Goal: Task Accomplishment & Management: Complete application form

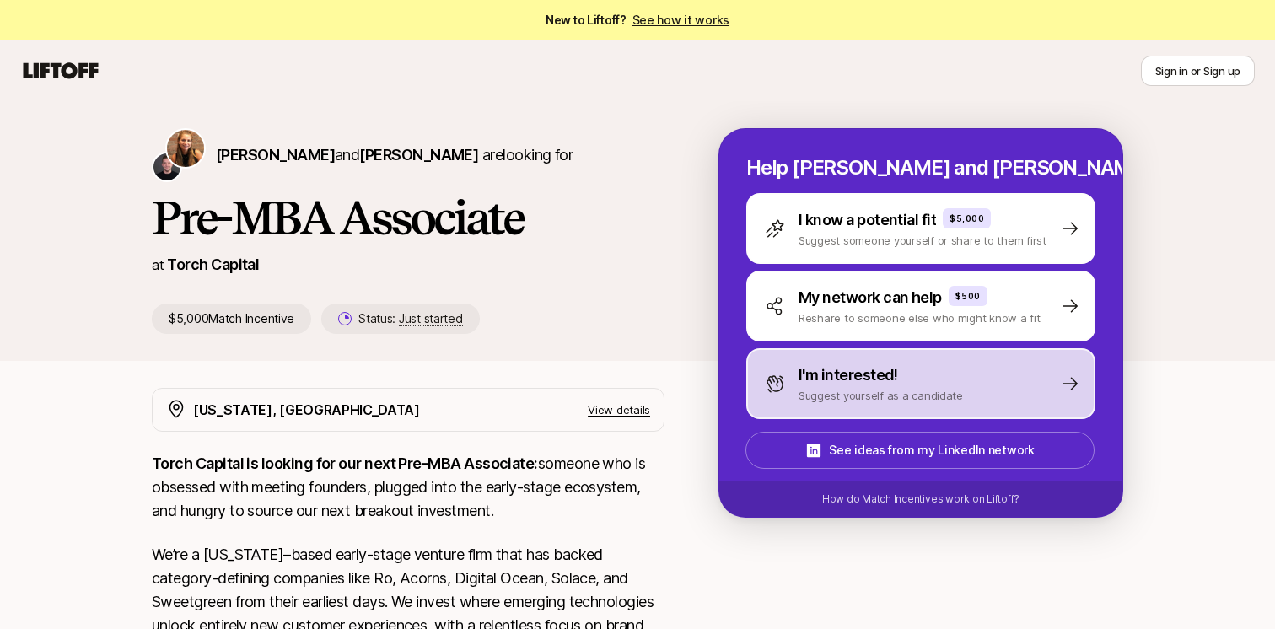
click at [803, 368] on p "I'm interested!" at bounding box center [847, 375] width 99 height 24
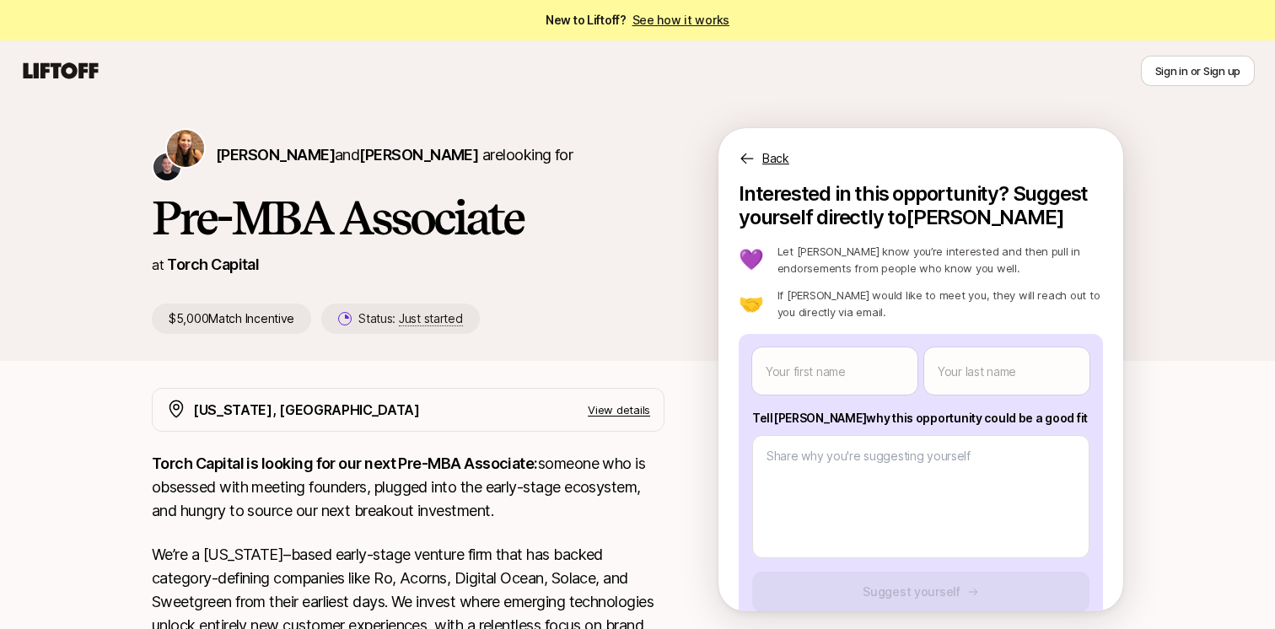
click at [748, 163] on icon at bounding box center [747, 158] width 17 height 17
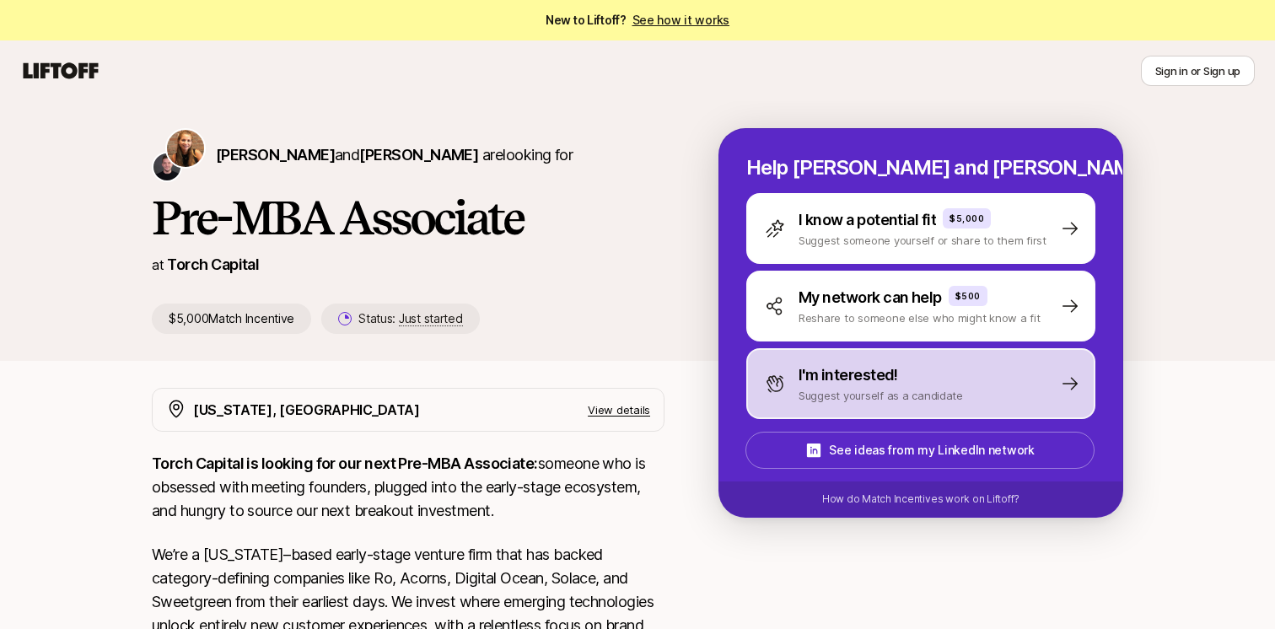
click at [847, 368] on p "I'm interested!" at bounding box center [847, 375] width 99 height 24
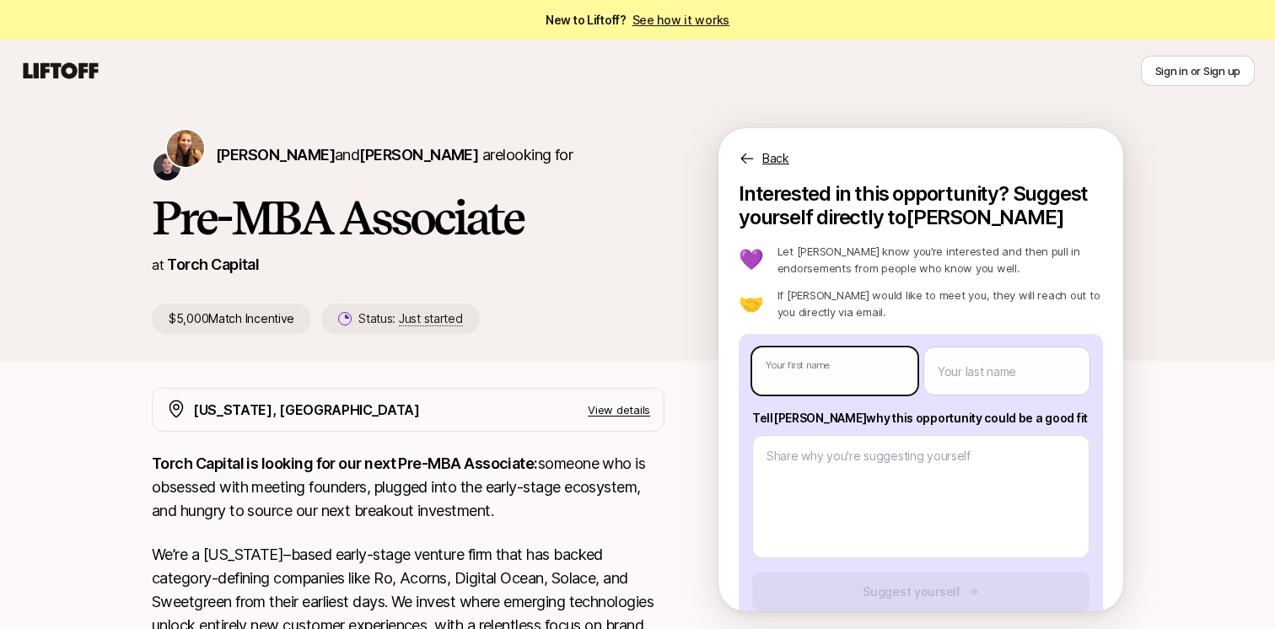
type textarea "x"
click at [849, 368] on body "New to Liftoff? See how it works Sign in or Sign up Sign in or Sign up [PERSON_…" at bounding box center [637, 314] width 1275 height 629
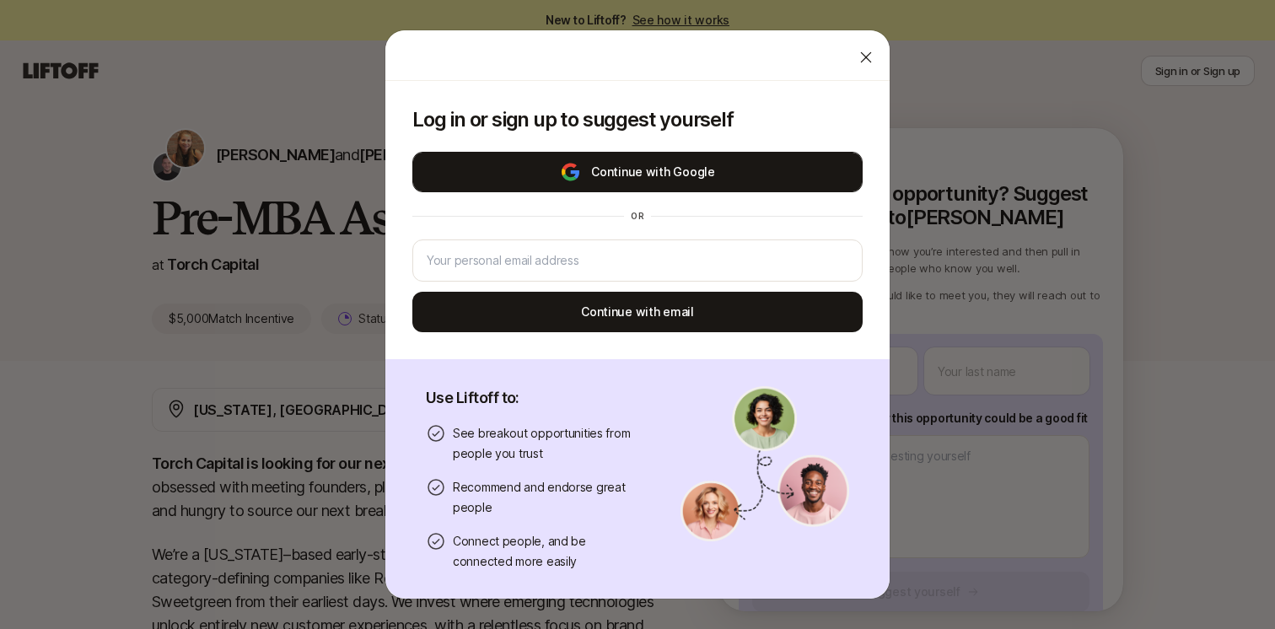
click at [705, 170] on button "Continue with Google" at bounding box center [637, 172] width 450 height 40
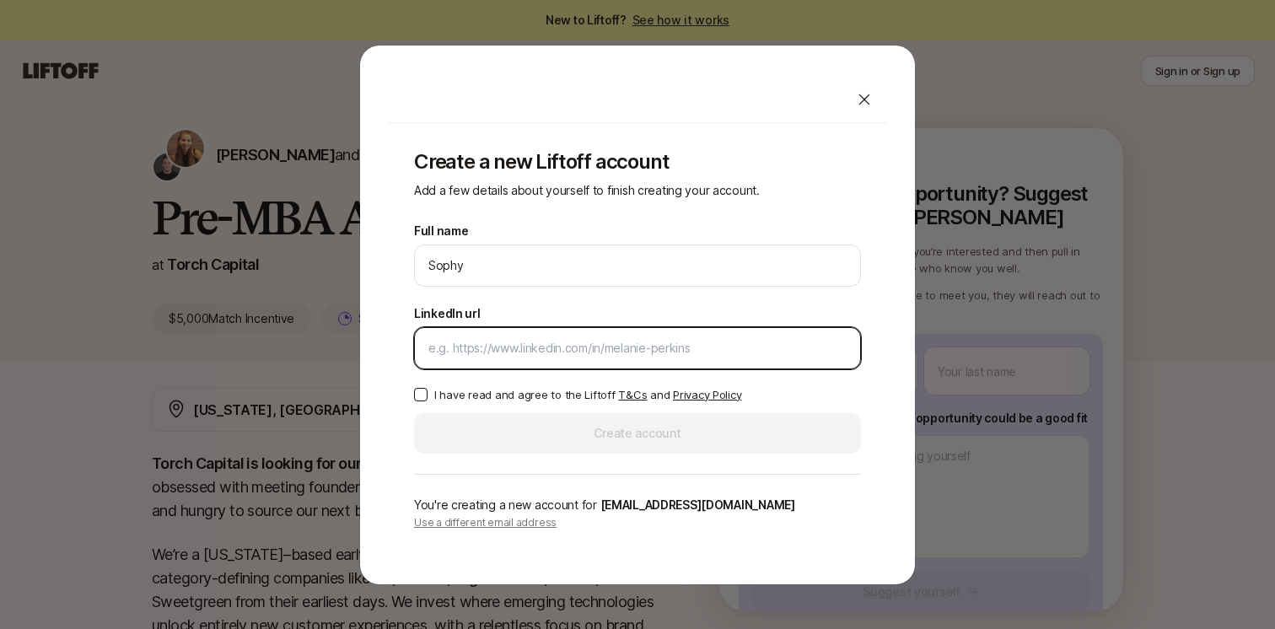
paste input "[URL][DOMAIN_NAME]"
type input "[URL][DOMAIN_NAME]"
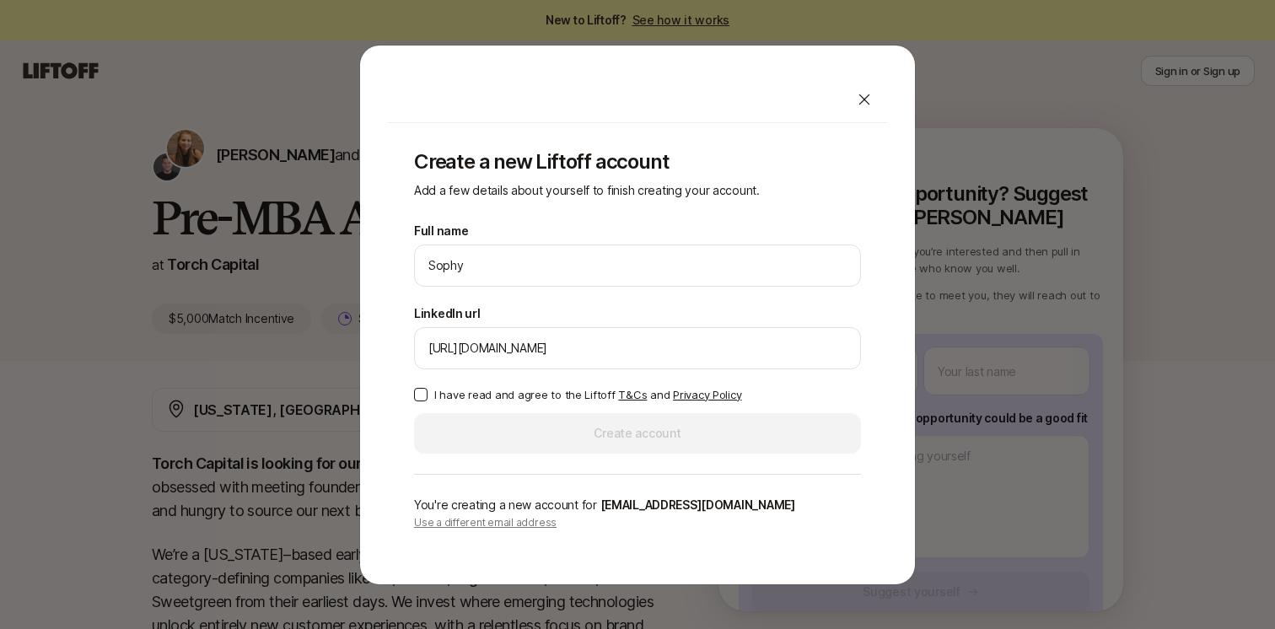
click at [418, 395] on button "I have read and agree to the Liftoff T&Cs and Privacy Policy" at bounding box center [420, 394] width 13 height 13
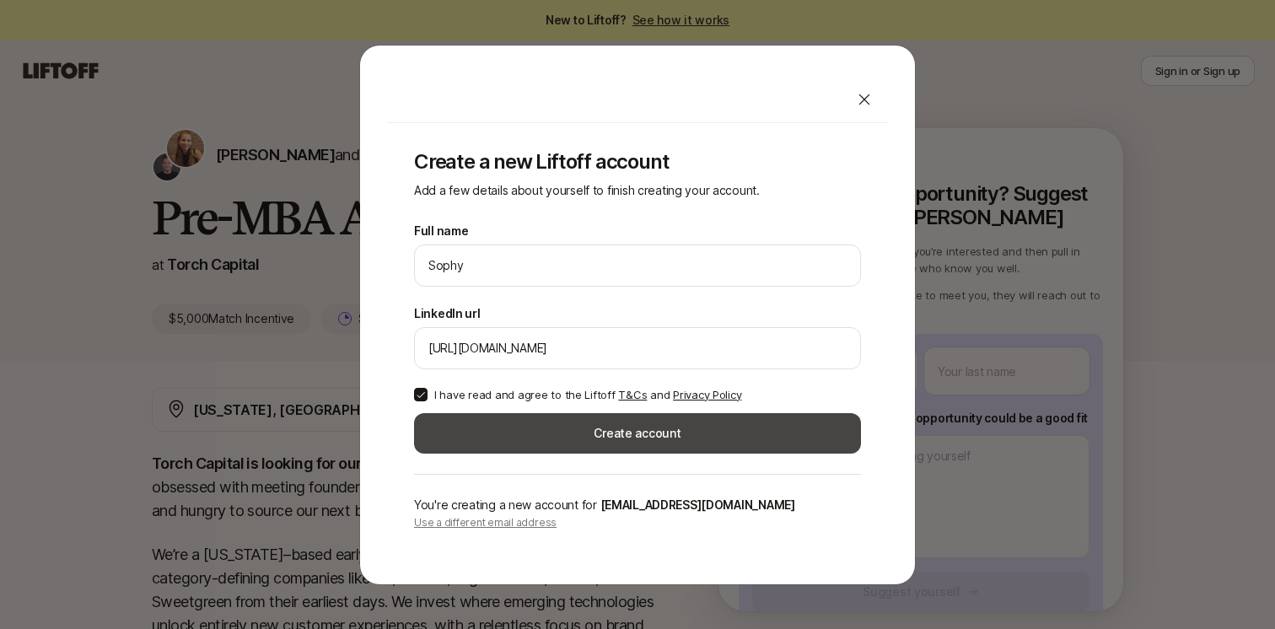
click at [495, 449] on button "Create account" at bounding box center [637, 433] width 447 height 40
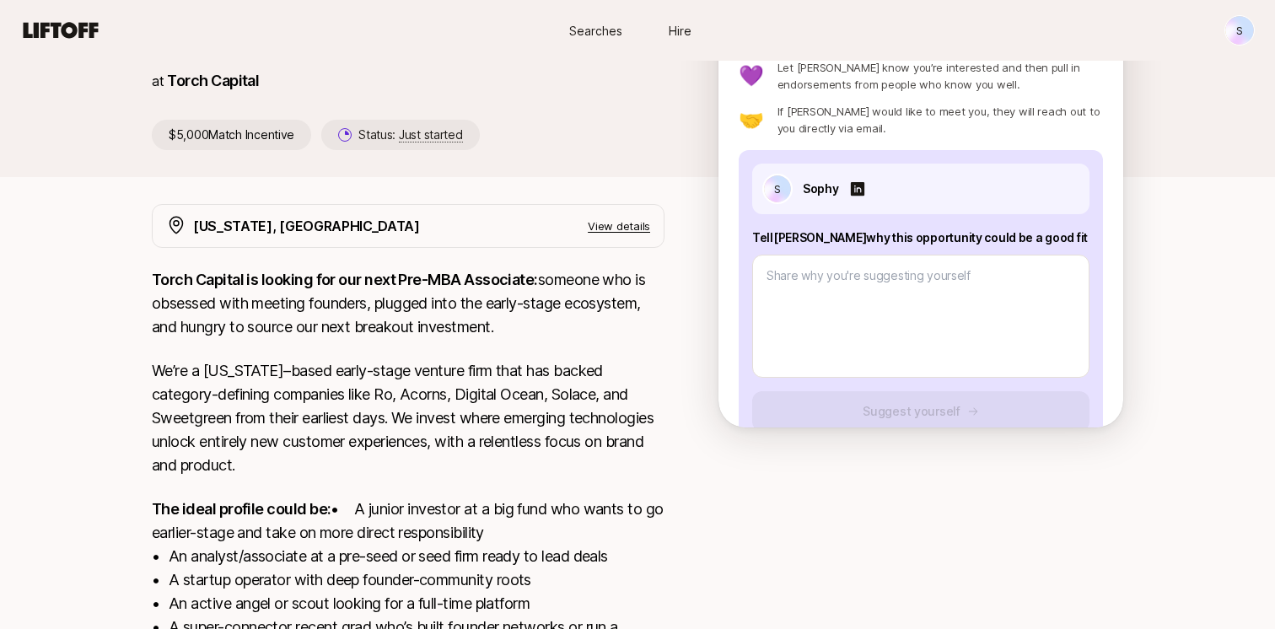
scroll to position [202, 0]
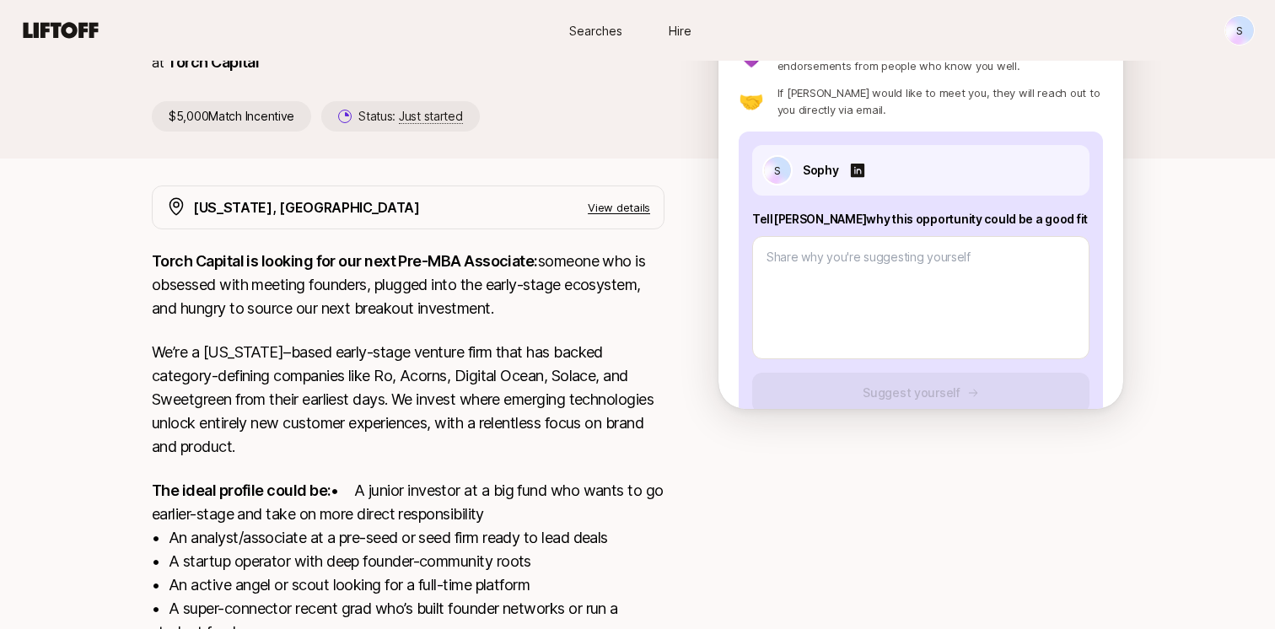
click at [599, 210] on p "View details" at bounding box center [619, 207] width 62 height 17
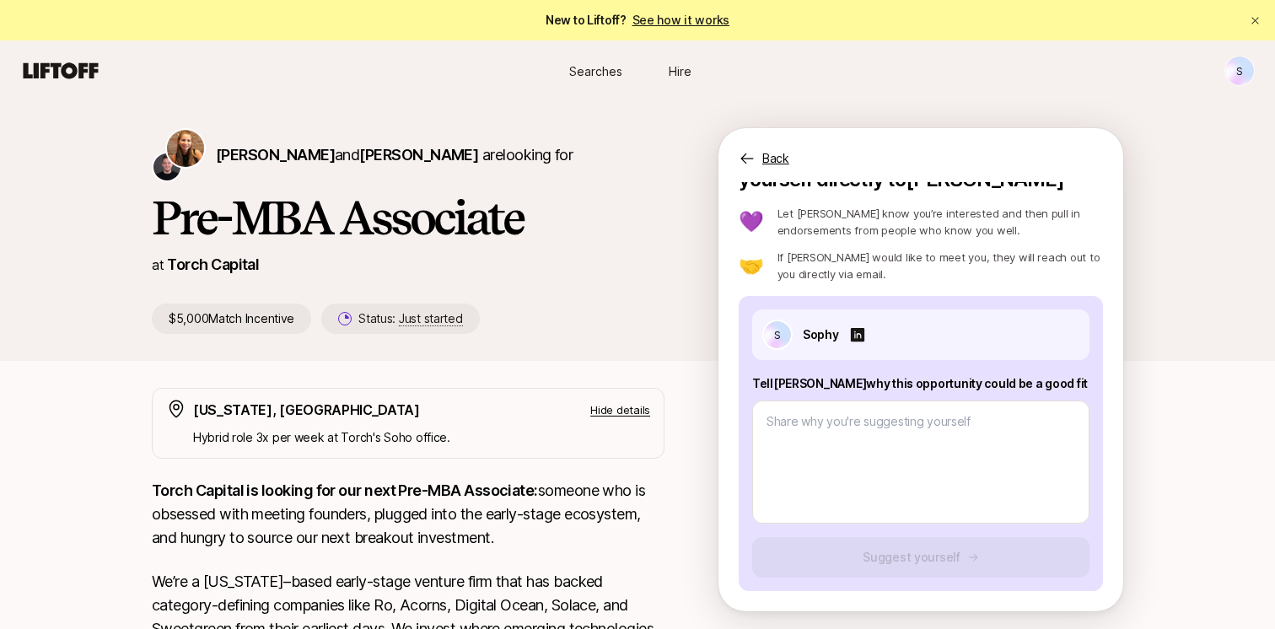
scroll to position [0, 0]
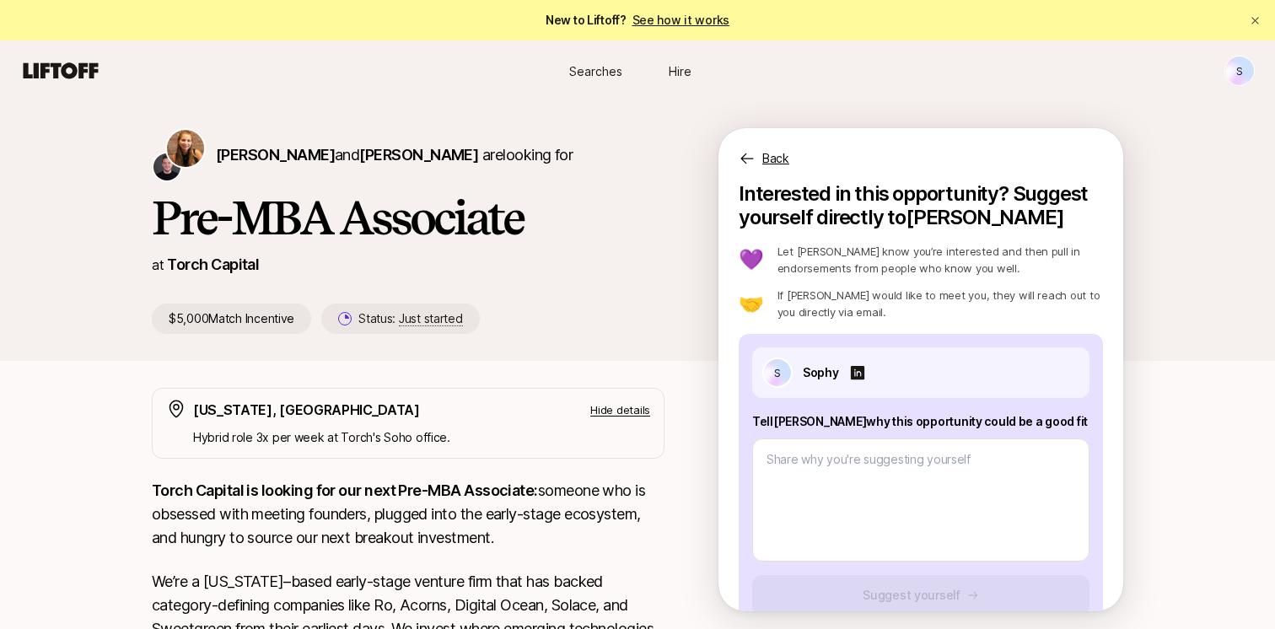
click at [750, 154] on icon at bounding box center [747, 158] width 17 height 17
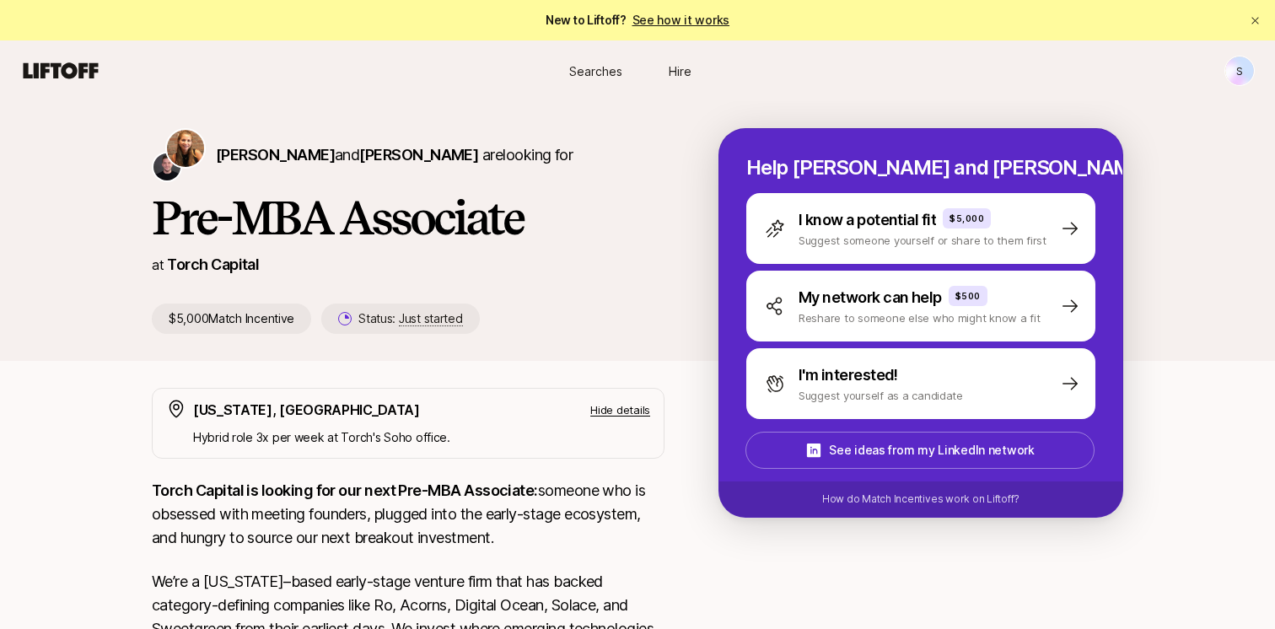
click at [608, 70] on span "Searches" at bounding box center [595, 71] width 53 height 18
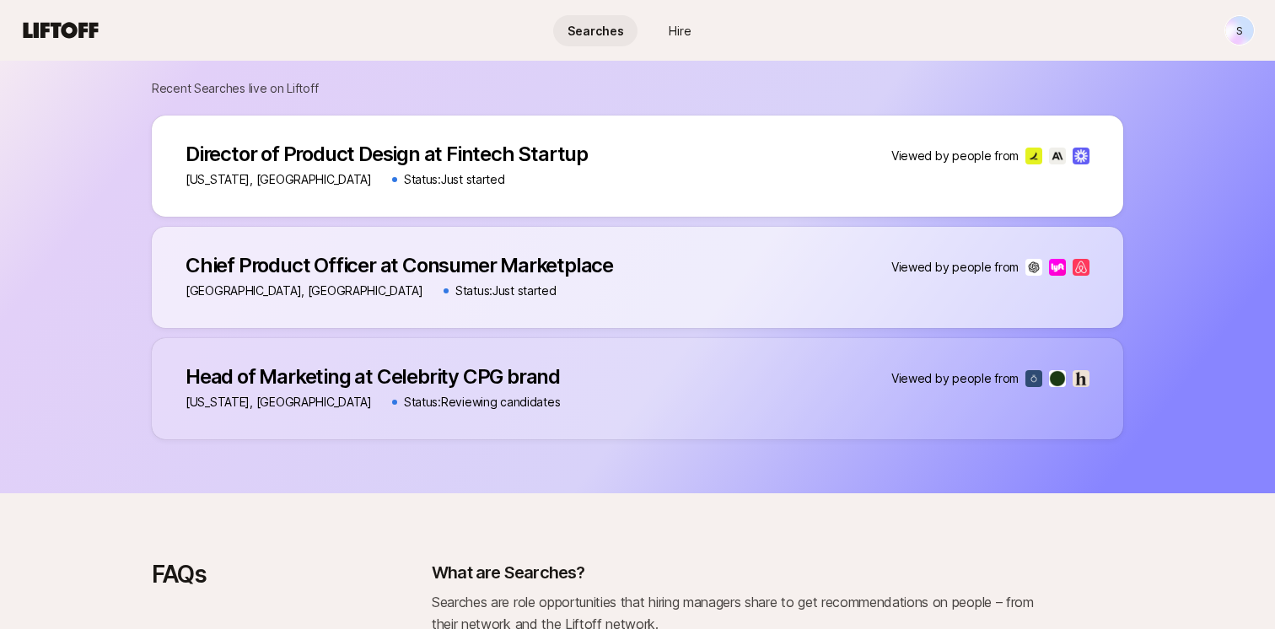
scroll to position [1458, 0]
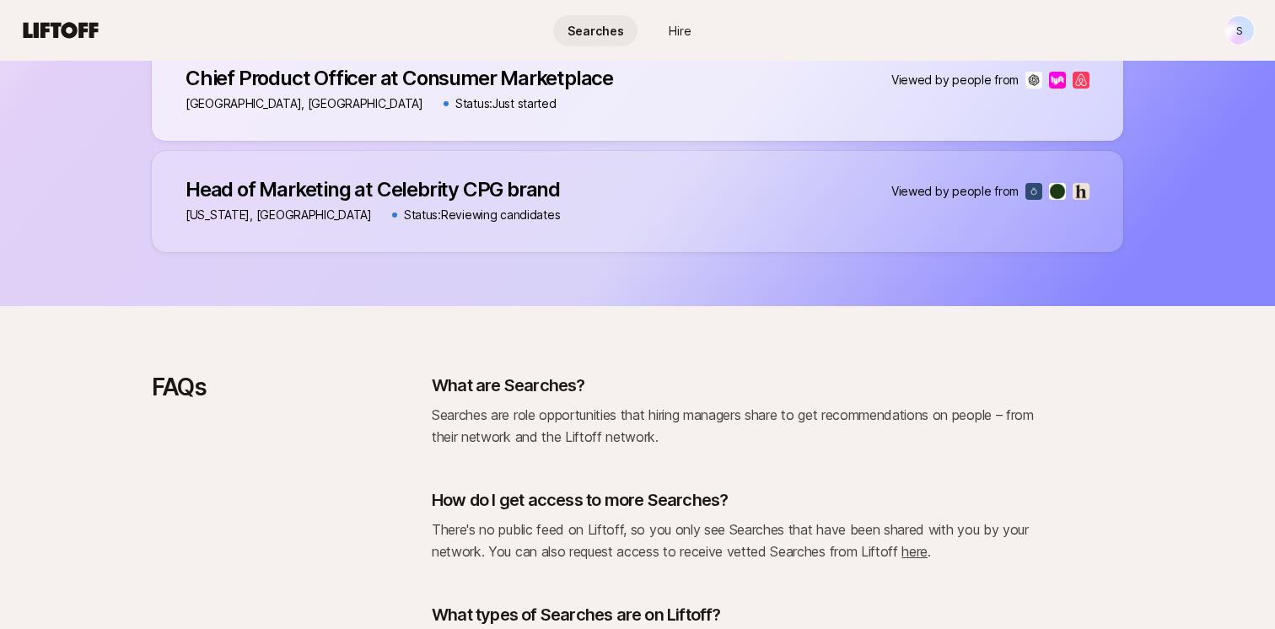
click at [689, 363] on div "FAQs What are Searches? Searches are role opportunities that hiring managers sh…" at bounding box center [637, 557] width 1275 height 503
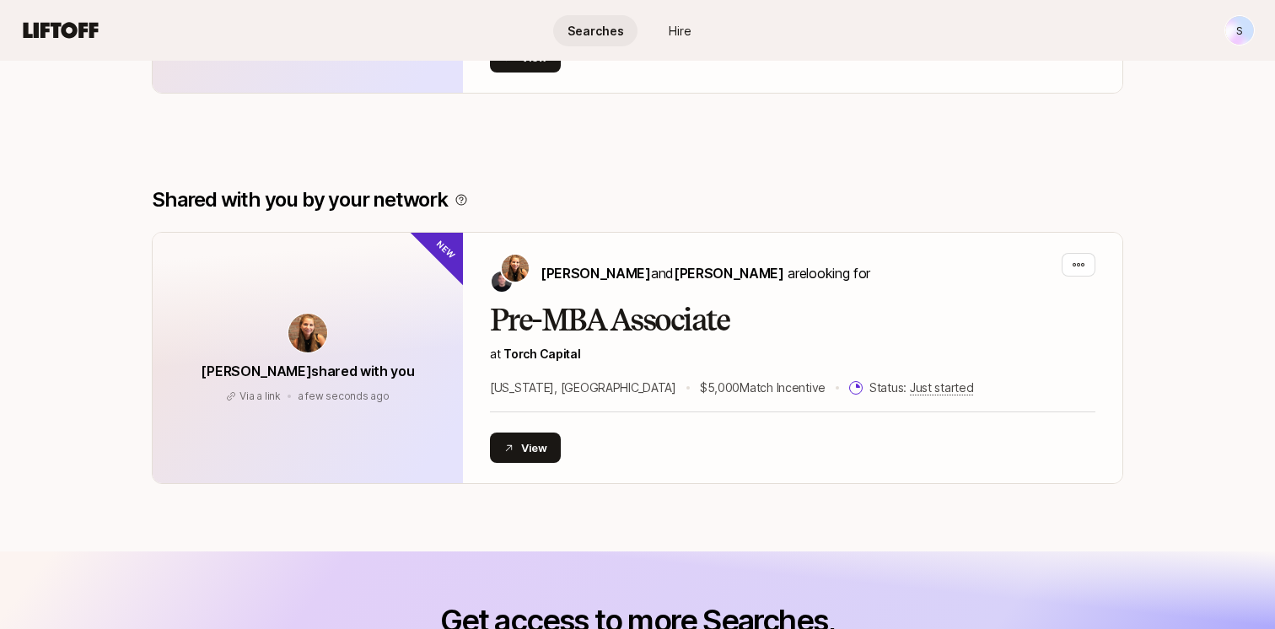
scroll to position [588, 0]
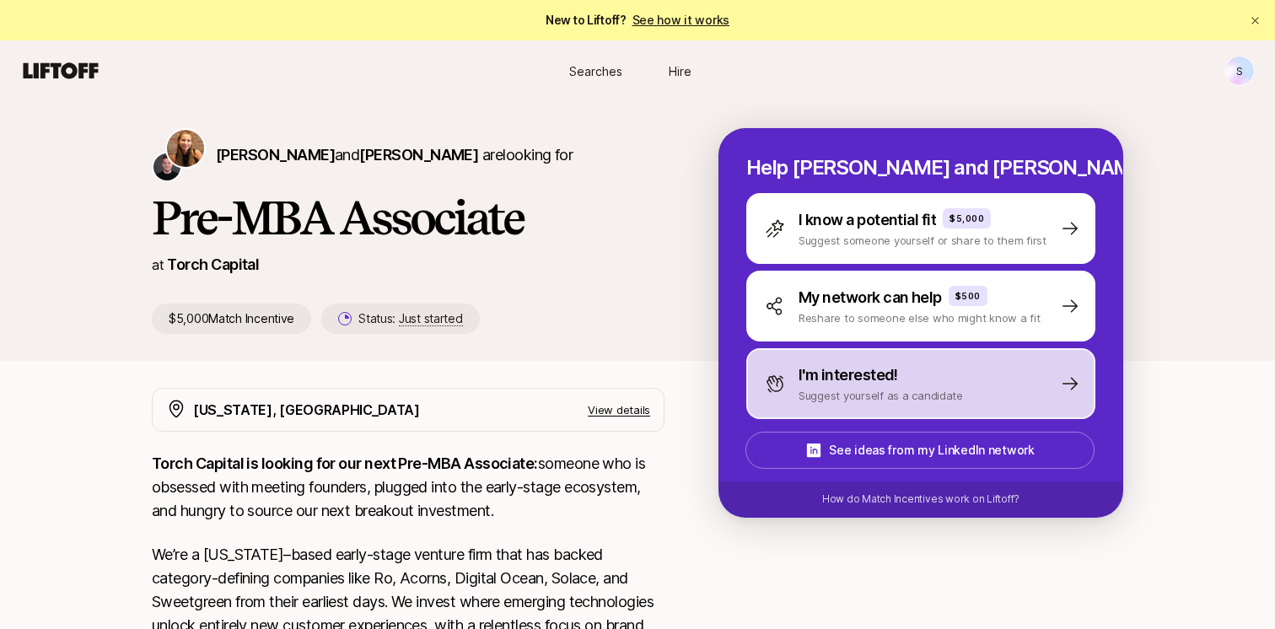
click at [824, 406] on div "I'm interested! Suggest yourself as a candidate" at bounding box center [920, 383] width 349 height 71
type textarea "x"
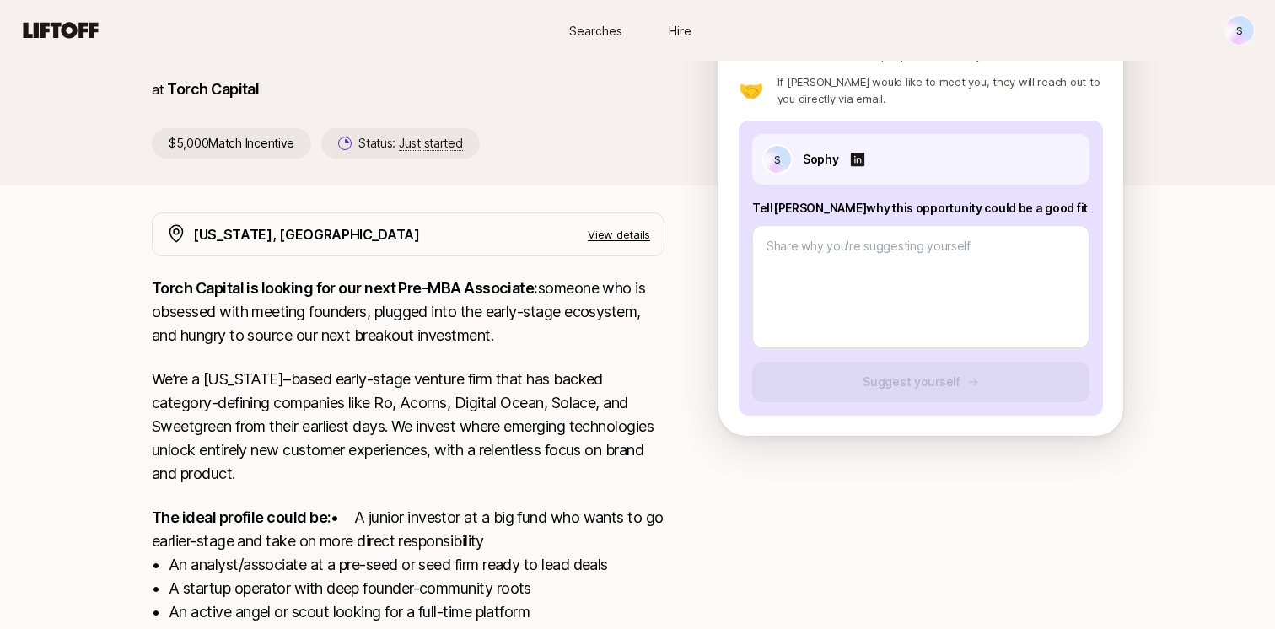
scroll to position [20, 0]
